Goal: Transaction & Acquisition: Book appointment/travel/reservation

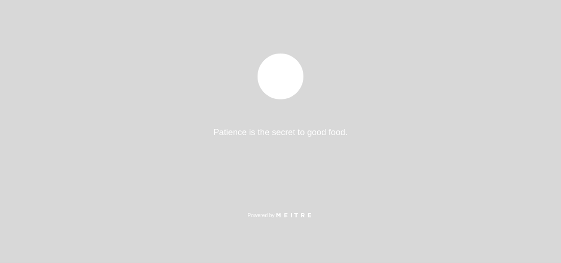
select select "es"
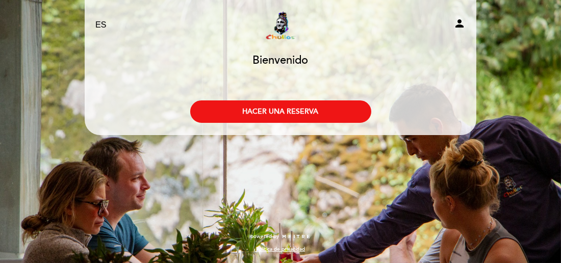
click at [457, 0] on div "Patience is the secret to good food. Powered by" at bounding box center [280, 0] width 561 height 0
click at [457, 220] on div "EN ES PT Chullos Restaurant & Craft Beer person Bienvenido Bienvenido, Cambiar …" at bounding box center [280, 131] width 561 height 263
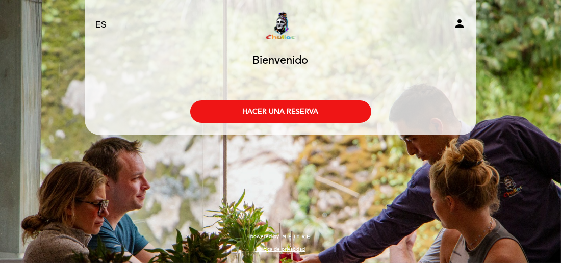
click at [457, 220] on div "EN ES PT Chullos Restaurant & Craft Beer person Bienvenido Bienvenido, Cambiar …" at bounding box center [280, 131] width 561 height 263
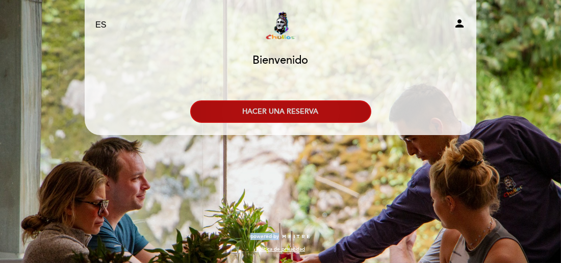
click at [258, 105] on button "HACER UNA RESERVA" at bounding box center [280, 111] width 181 height 22
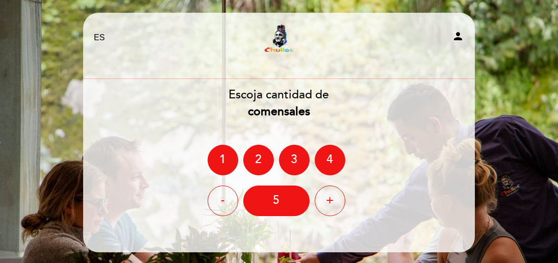
click at [456, 32] on icon "person" at bounding box center [458, 36] width 12 height 12
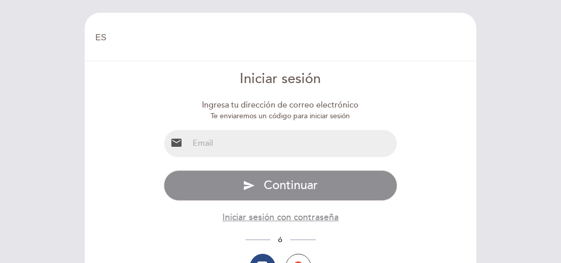
select select "es"
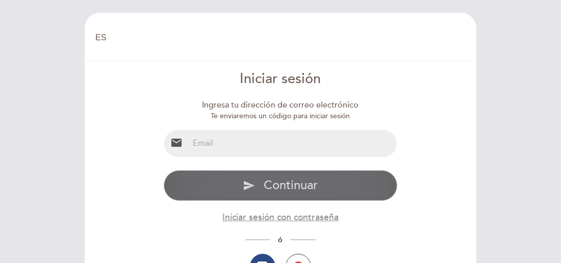
click at [263, 179] on button "send Continuar" at bounding box center [281, 185] width 234 height 31
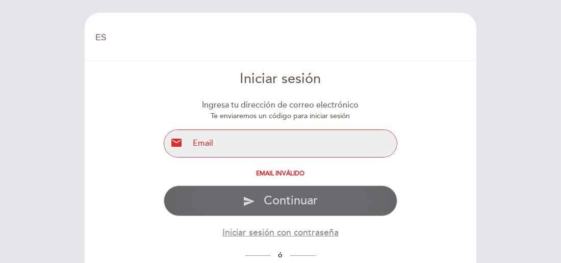
click at [263, 179] on div "Especifique email Email inválido Escriba una contraseña send Continuar Iniciar …" at bounding box center [281, 254] width 234 height 169
click at [278, 187] on button "send Continuar" at bounding box center [281, 201] width 234 height 31
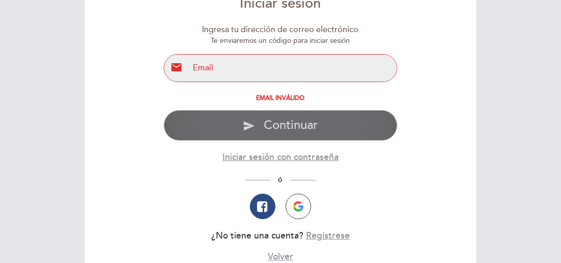
scroll to position [76, 0]
click at [250, 119] on icon "send" at bounding box center [249, 125] width 12 height 12
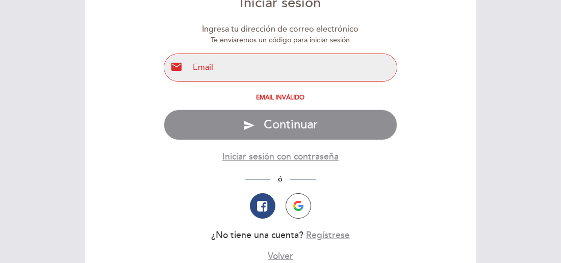
click at [270, 94] on div "Email inválido" at bounding box center [281, 97] width 234 height 7
click at [412, 74] on form "Iniciar sesión Ingresa tu dirección de correo electrónico Te enviaremos un códi…" at bounding box center [280, 127] width 377 height 269
click at [105, 42] on form "Iniciar sesión Ingresa tu dirección de correo electrónico Te enviaremos un códi…" at bounding box center [280, 127] width 377 height 269
